Goal: Task Accomplishment & Management: Use online tool/utility

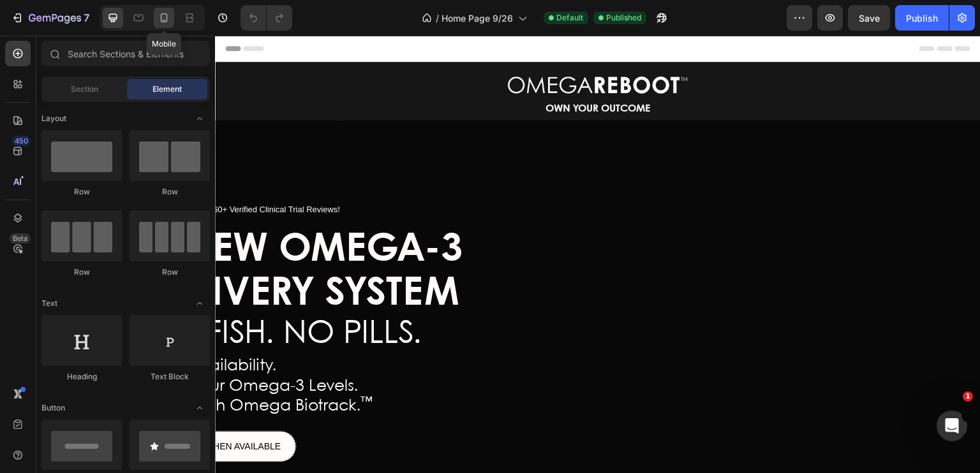
click at [168, 19] on icon at bounding box center [164, 17] width 13 height 13
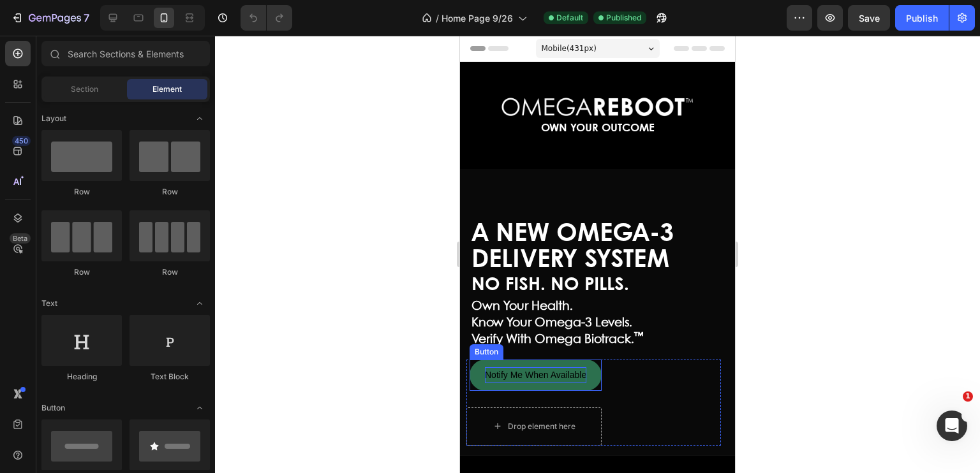
click at [539, 375] on span "Notify Me When Available" at bounding box center [535, 375] width 101 height 10
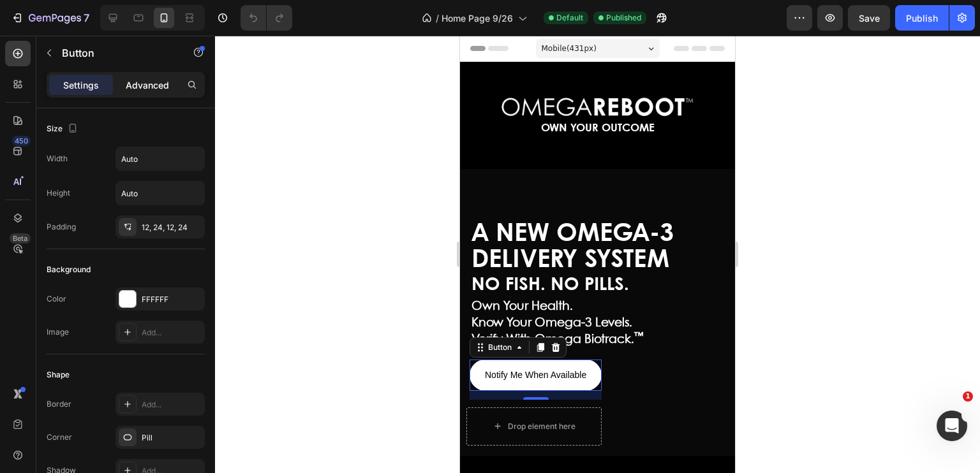
click at [148, 80] on p "Advanced" at bounding box center [147, 84] width 43 height 13
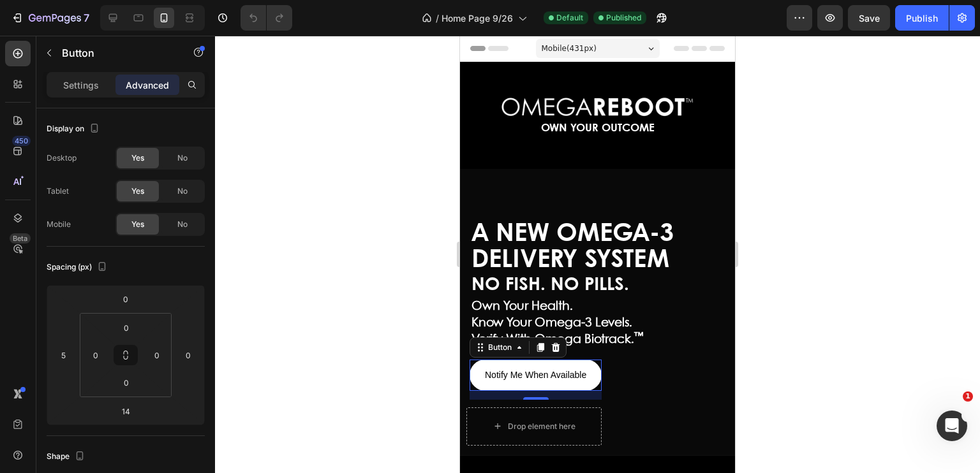
click at [148, 80] on p "Advanced" at bounding box center [147, 84] width 43 height 13
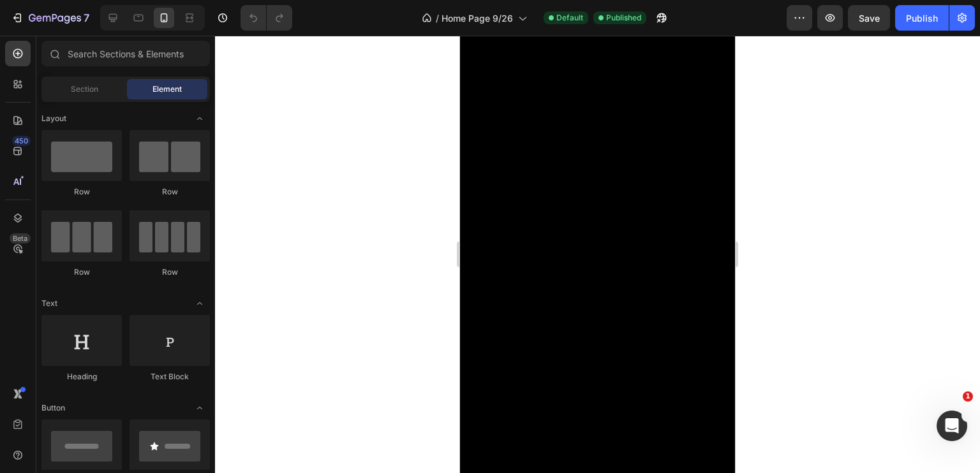
scroll to position [3743, 0]
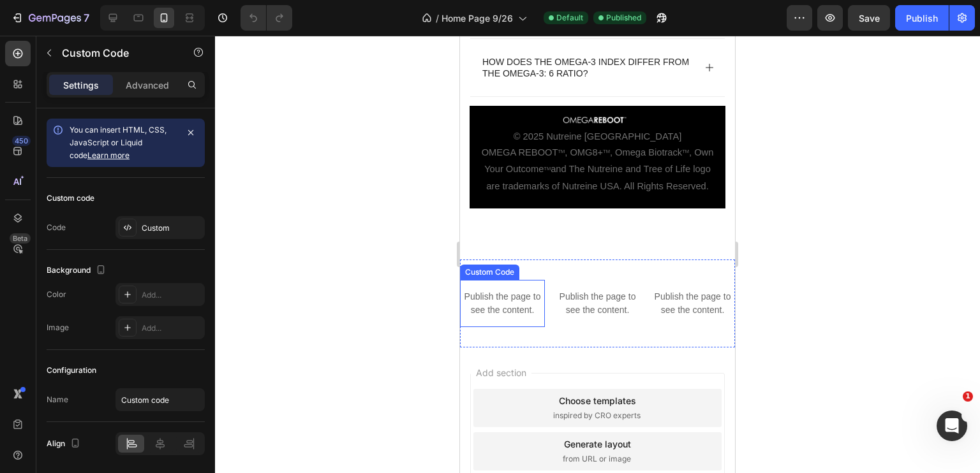
click at [492, 317] on p "Publish the page to see the content." at bounding box center [502, 303] width 85 height 27
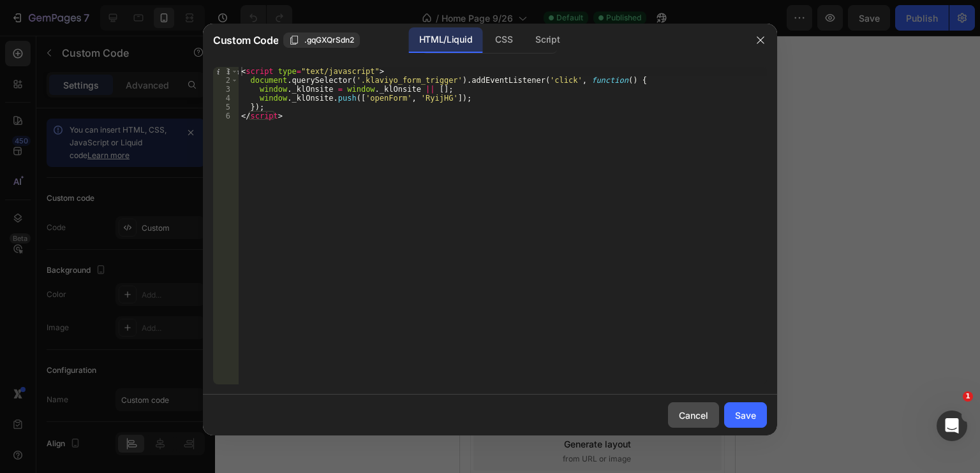
click at [689, 418] on div "Cancel" at bounding box center [693, 415] width 29 height 13
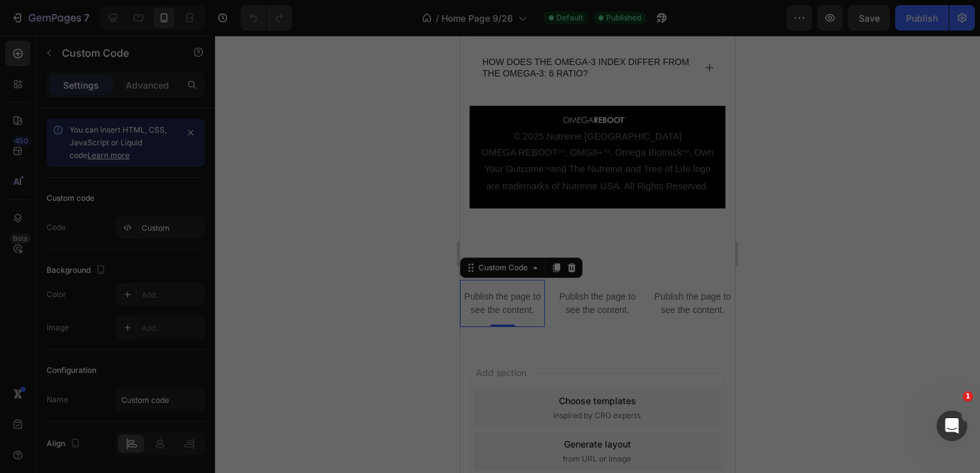
click at [689, 418] on div "Cancel" at bounding box center [693, 415] width 29 height 13
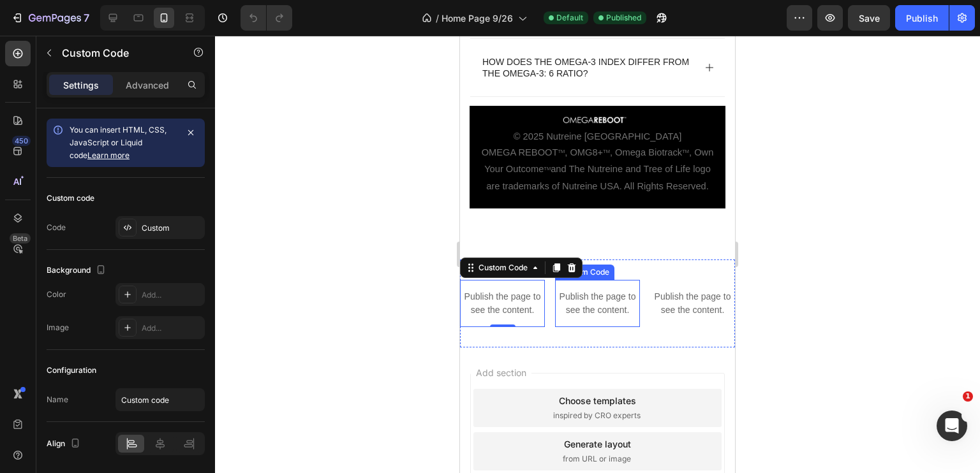
click at [591, 317] on p "Publish the page to see the content." at bounding box center [597, 303] width 85 height 27
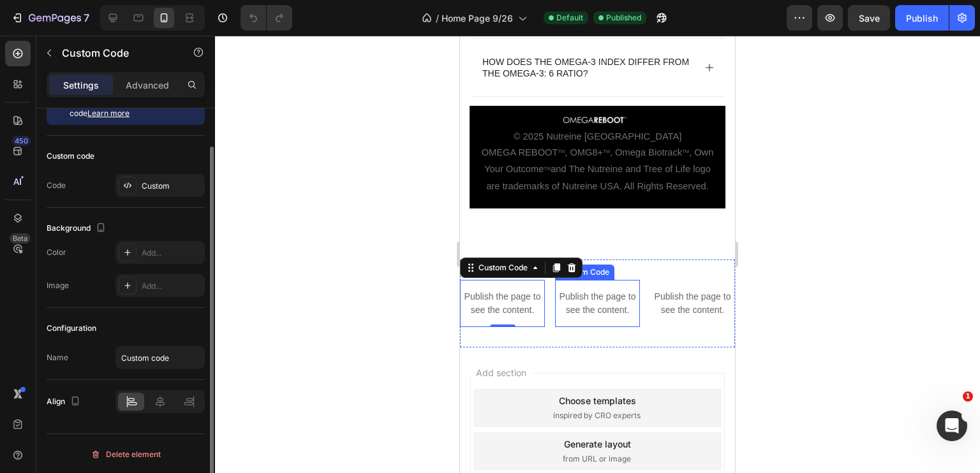
click at [591, 317] on p "Publish the page to see the content." at bounding box center [597, 303] width 85 height 27
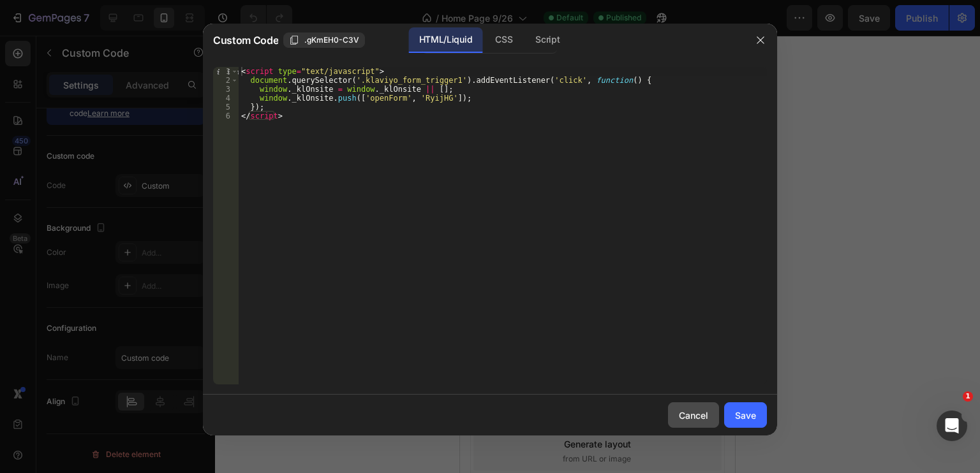
click at [694, 420] on div "Cancel" at bounding box center [693, 415] width 29 height 13
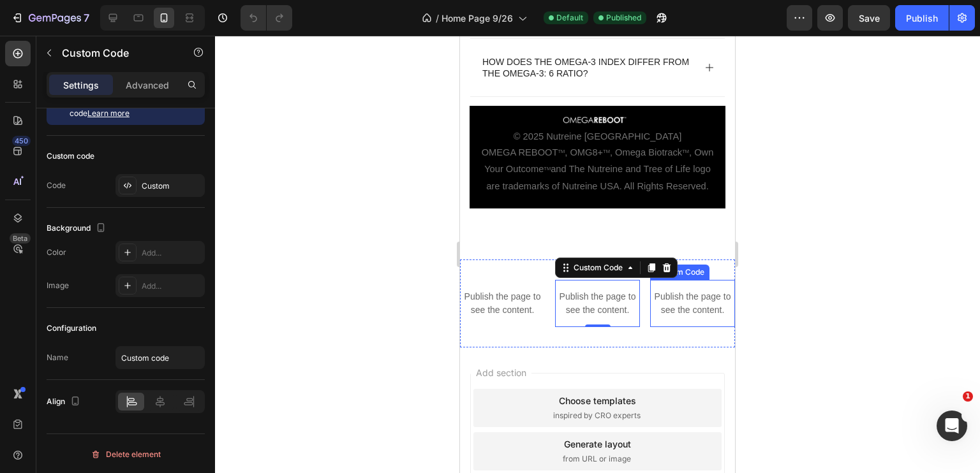
click at [680, 317] on p "Publish the page to see the content." at bounding box center [692, 303] width 85 height 27
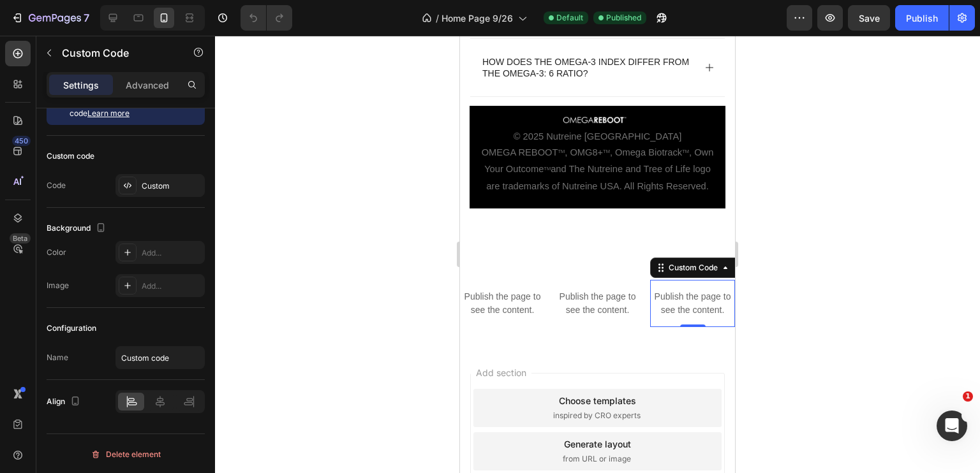
click at [680, 317] on p "Publish the page to see the content." at bounding box center [692, 303] width 85 height 27
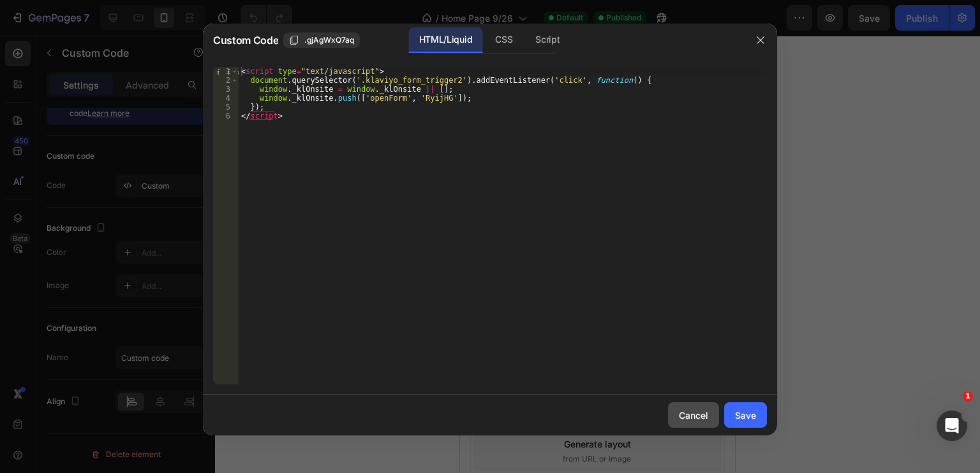
click at [692, 420] on div "Cancel" at bounding box center [693, 415] width 29 height 13
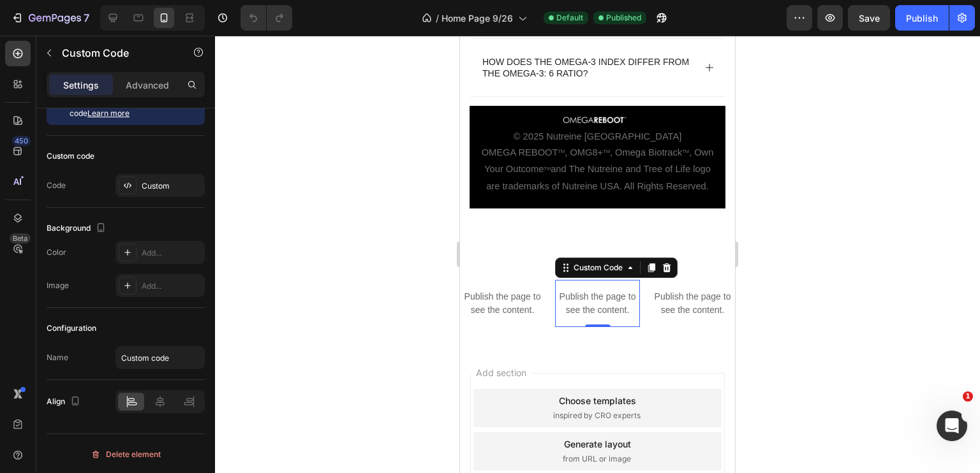
click at [581, 314] on p "Publish the page to see the content." at bounding box center [597, 303] width 85 height 27
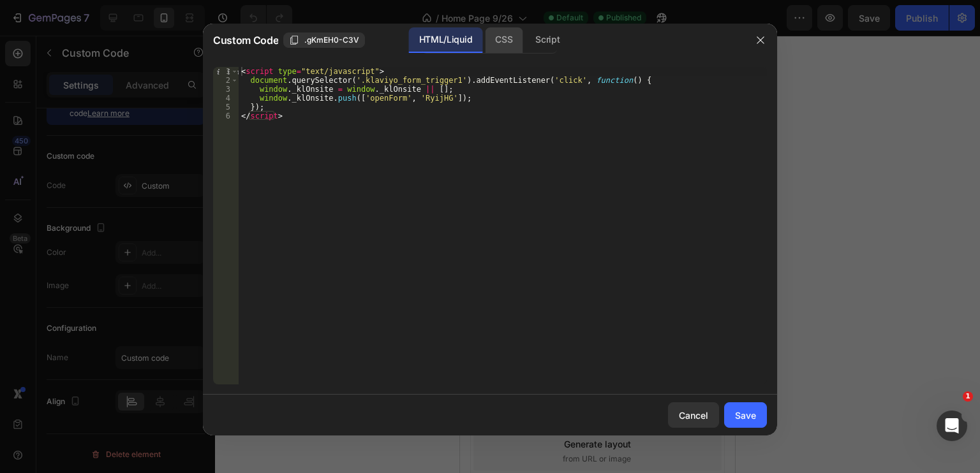
click at [503, 36] on div "CSS" at bounding box center [504, 40] width 38 height 26
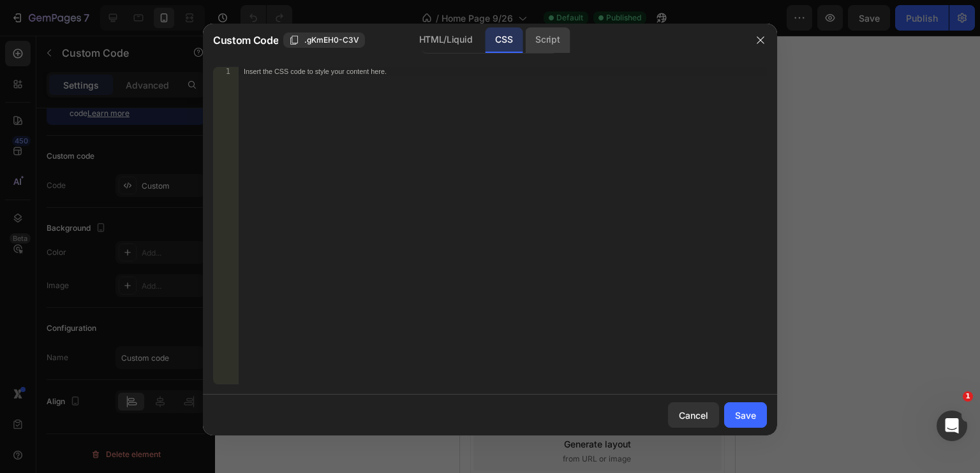
click at [549, 38] on div "Script" at bounding box center [547, 40] width 45 height 26
click at [503, 42] on div "CSS" at bounding box center [504, 40] width 38 height 26
click at [452, 38] on div "HTML/Liquid" at bounding box center [445, 40] width 73 height 26
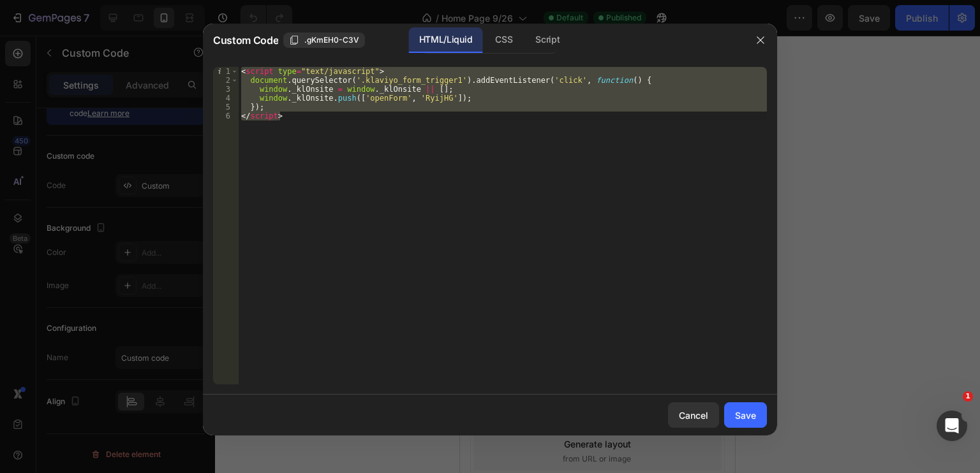
click at [464, 188] on div "< script type = "text/javascript" > document . querySelector ( '.klaviyo_form_t…" at bounding box center [503, 226] width 528 height 318
type textarea "</script>"
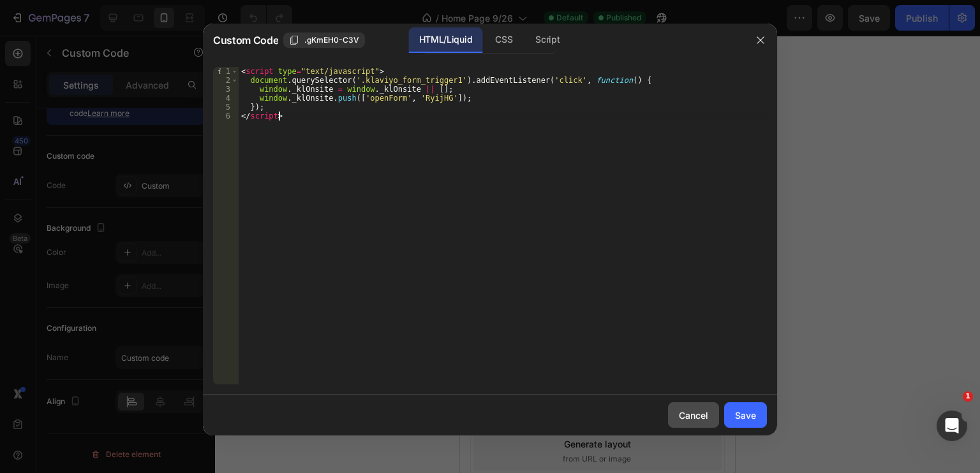
click at [689, 417] on div "Cancel" at bounding box center [693, 415] width 29 height 13
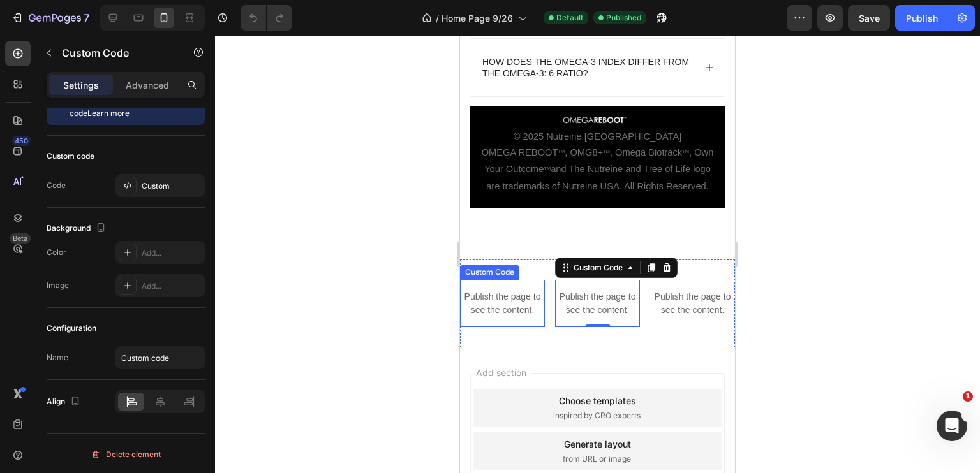
click at [508, 317] on p "Publish the page to see the content." at bounding box center [502, 303] width 85 height 27
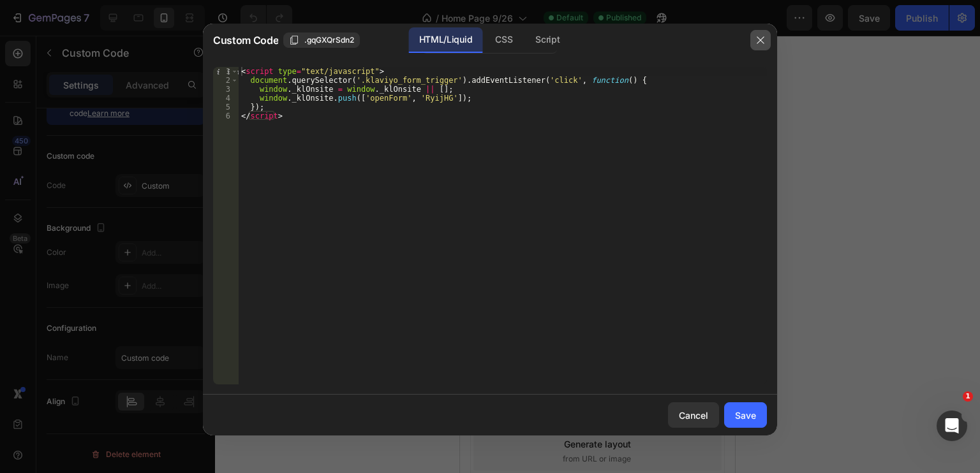
click at [759, 40] on icon "button" at bounding box center [760, 40] width 10 height 10
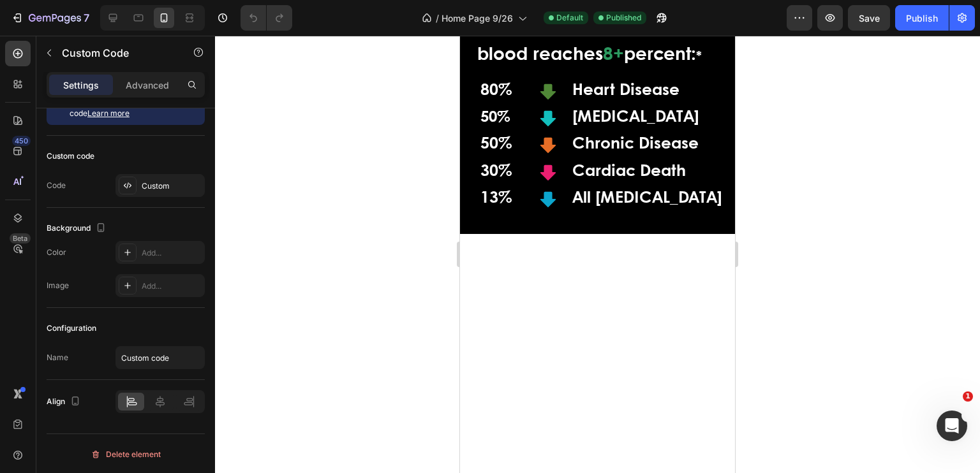
scroll to position [0, 0]
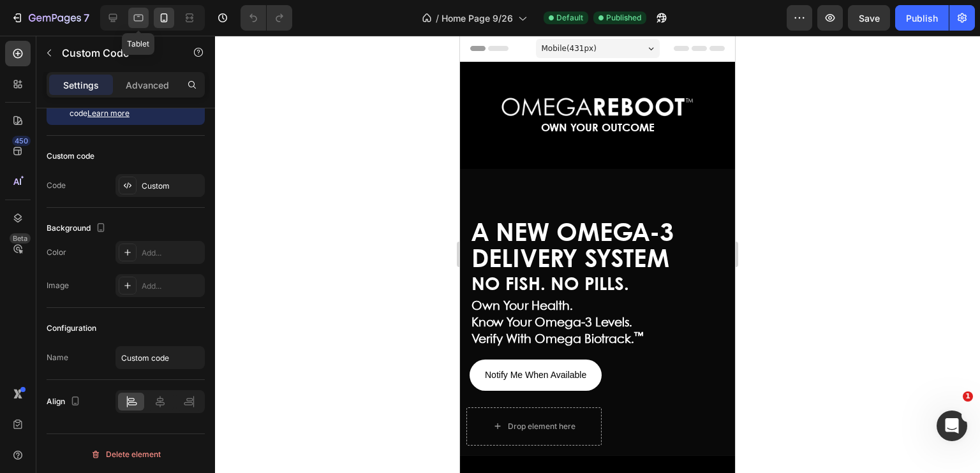
click at [140, 17] on icon at bounding box center [138, 17] width 13 height 13
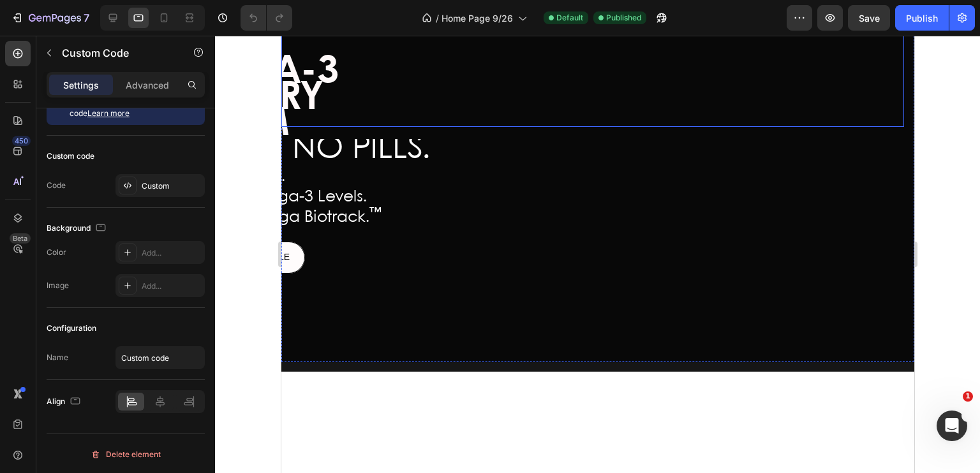
scroll to position [195, 0]
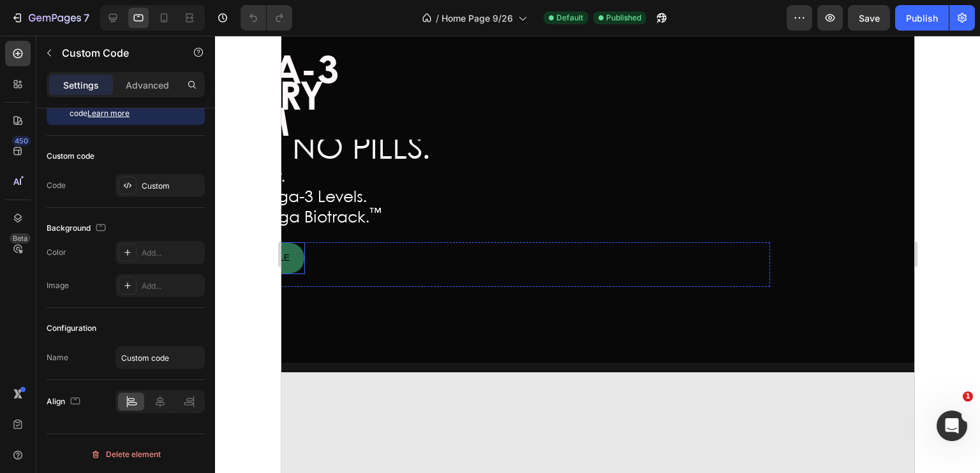
click at [291, 266] on button "NOTIFY ME WHEN AVAILABLE" at bounding box center [226, 257] width 158 height 31
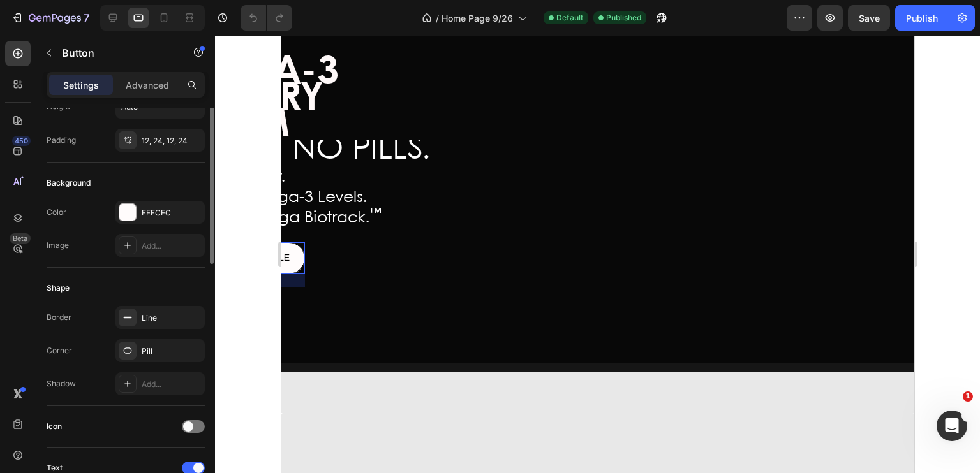
scroll to position [0, 0]
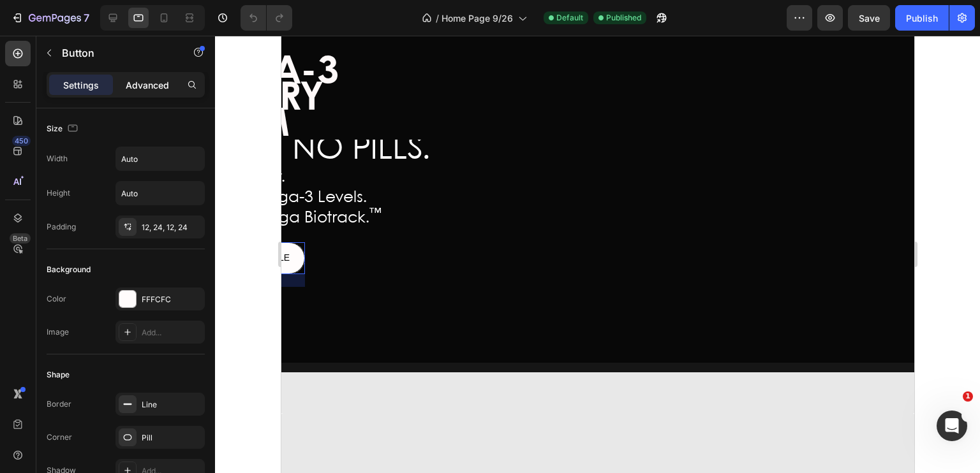
click at [153, 85] on p "Advanced" at bounding box center [147, 84] width 43 height 13
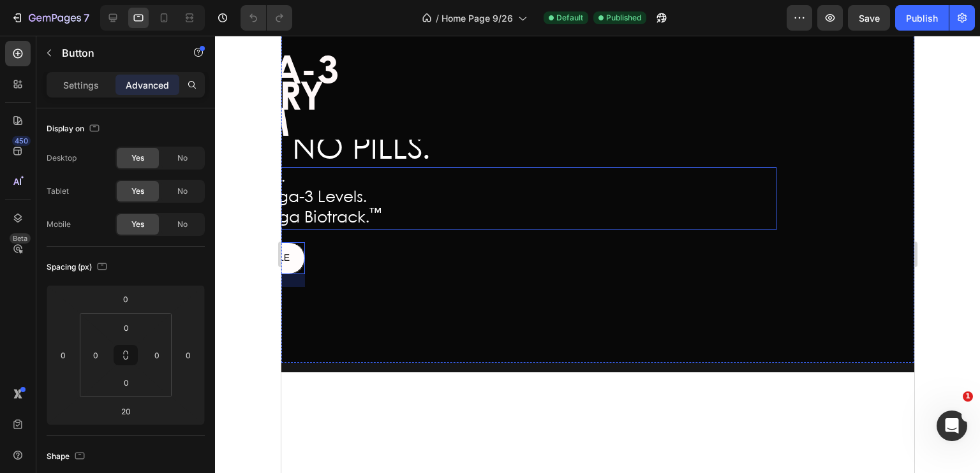
scroll to position [56, 0]
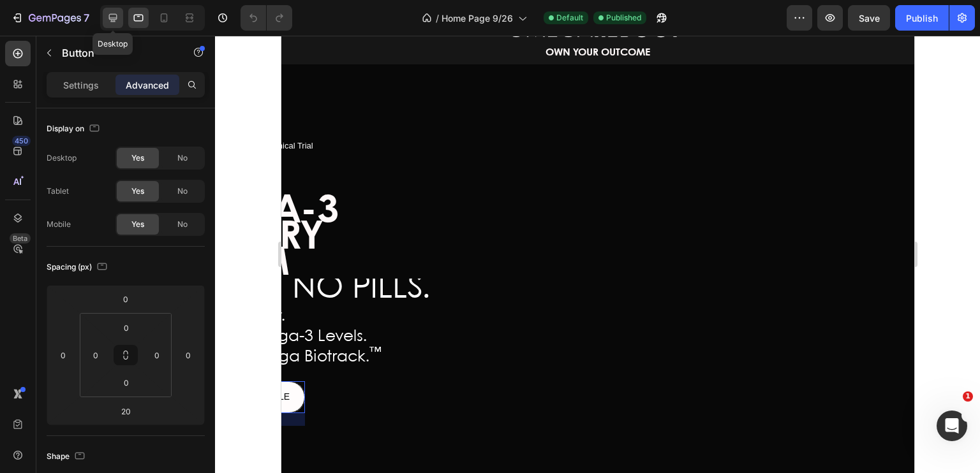
click at [113, 19] on icon at bounding box center [113, 18] width 8 height 8
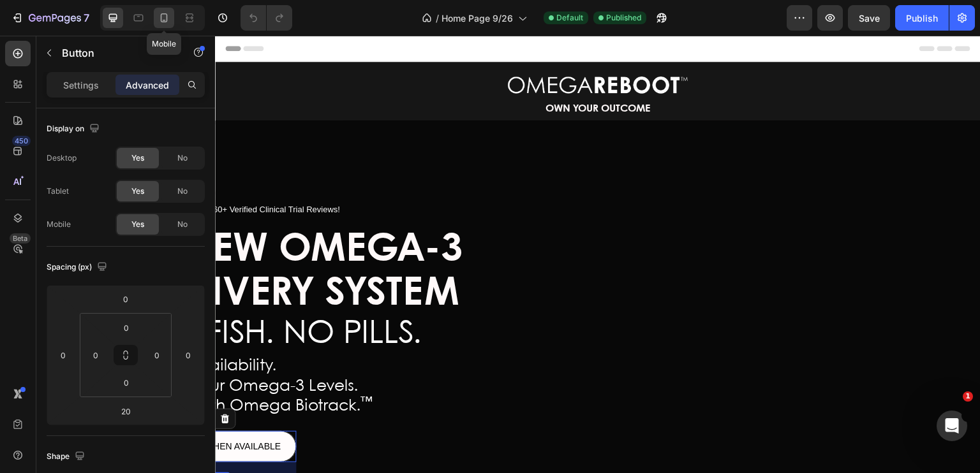
click at [163, 19] on icon at bounding box center [164, 17] width 13 height 13
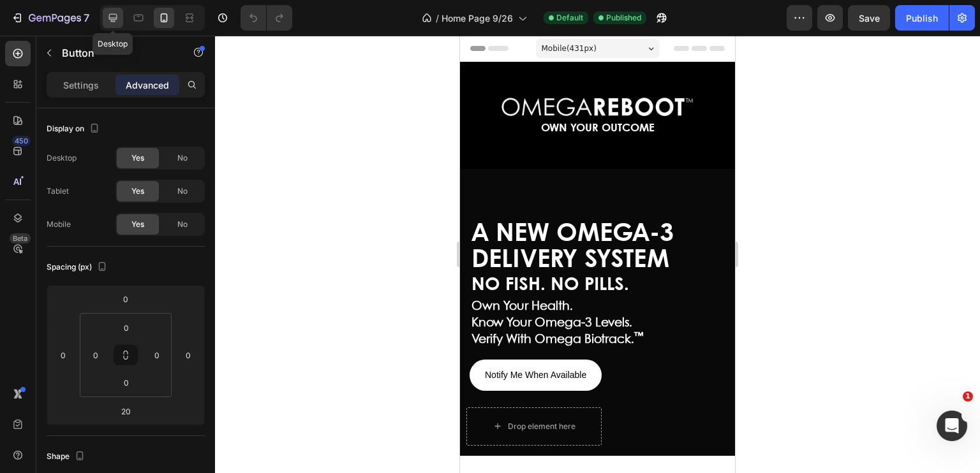
click at [115, 23] on icon at bounding box center [113, 17] width 13 height 13
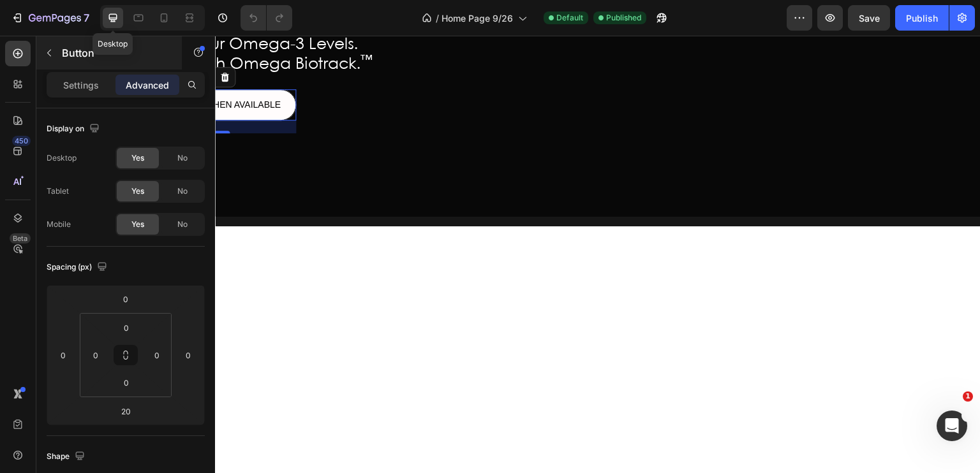
scroll to position [353, 0]
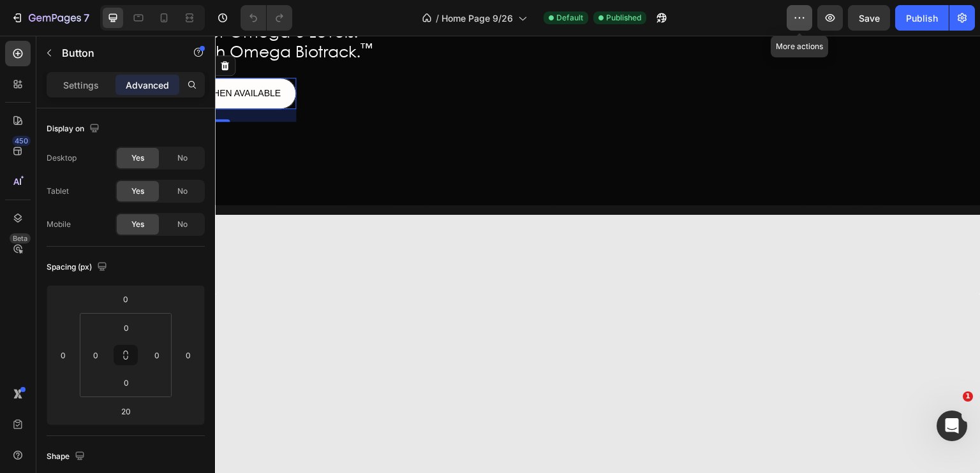
click at [796, 19] on icon "button" at bounding box center [799, 17] width 13 height 13
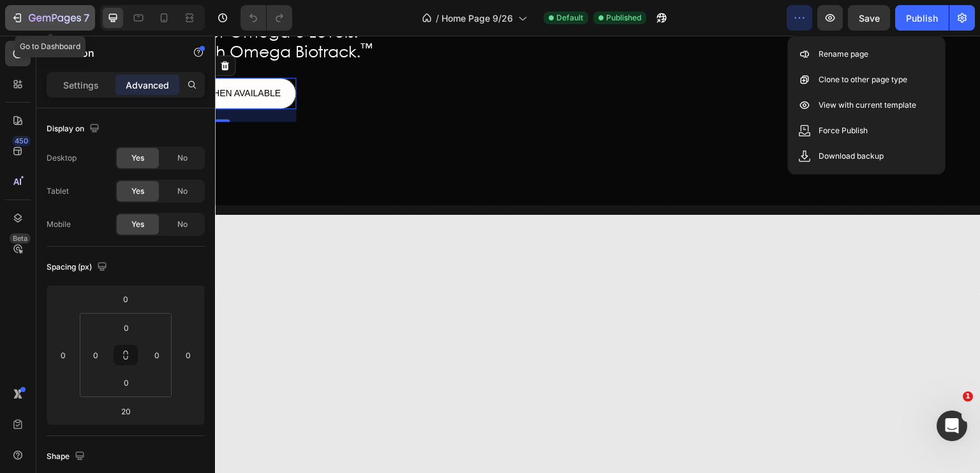
click at [19, 20] on icon "button" at bounding box center [17, 17] width 13 height 13
